Goal: Information Seeking & Learning: Learn about a topic

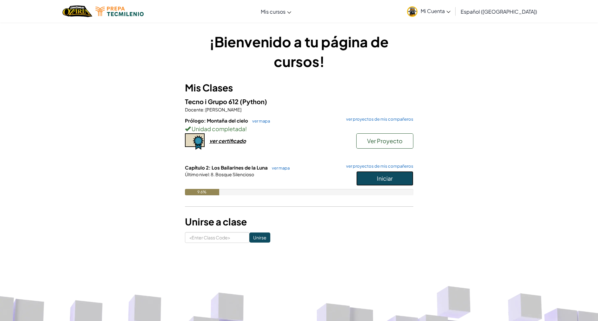
click at [404, 175] on button "Iniciar" at bounding box center [384, 178] width 57 height 15
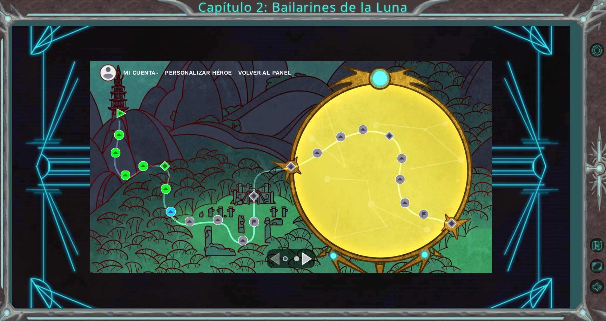
click at [112, 205] on div "Mi Cuenta Personalizar héroe Volver al panel" at bounding box center [291, 167] width 402 height 212
click at [189, 137] on div "Mi Cuenta Personalizar héroe Volver al panel" at bounding box center [291, 167] width 402 height 212
click at [230, 136] on div "Mi Cuenta Personalizar héroe Volver al panel" at bounding box center [291, 167] width 402 height 212
